Goal: Task Accomplishment & Management: Use online tool/utility

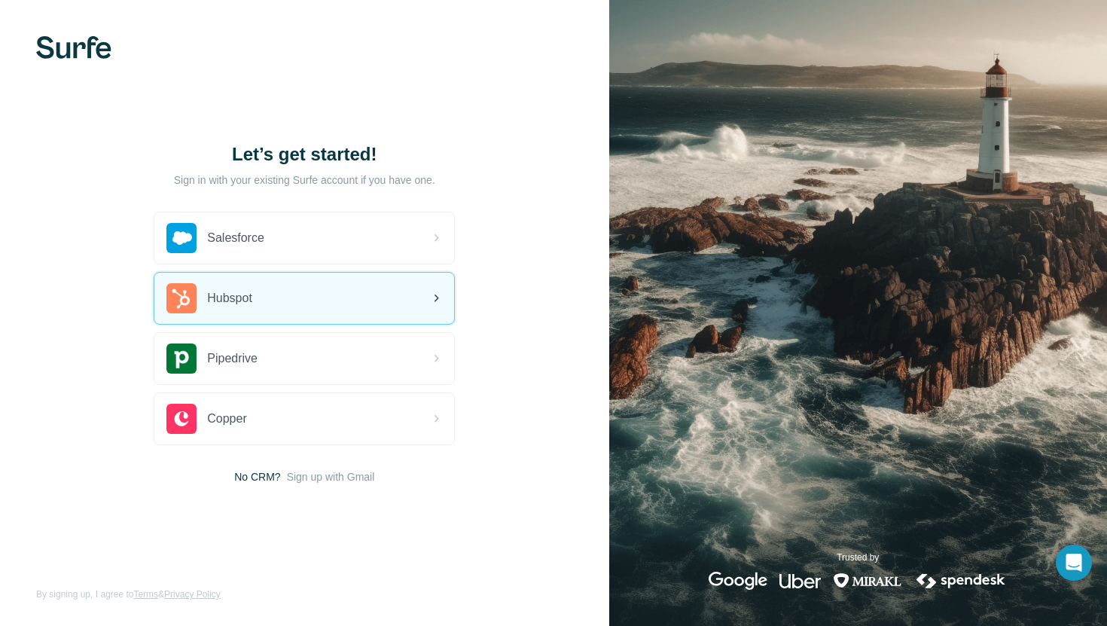
click at [343, 300] on div "Hubspot" at bounding box center [304, 298] width 300 height 51
